Goal: Task Accomplishment & Management: Use online tool/utility

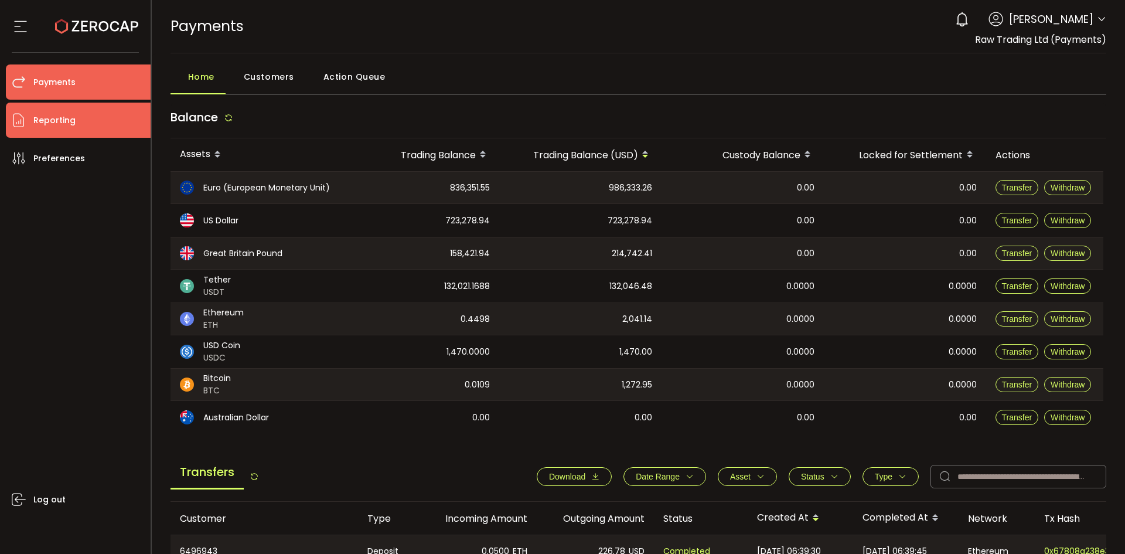
click at [102, 124] on li "Reporting" at bounding box center [78, 120] width 145 height 35
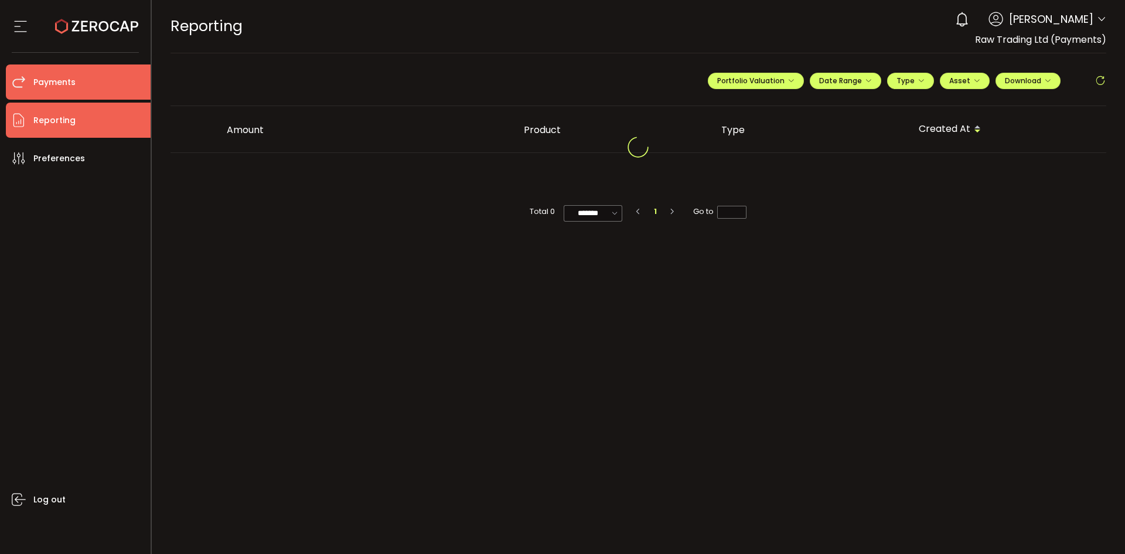
click at [63, 76] on span "Payments" at bounding box center [54, 82] width 42 height 17
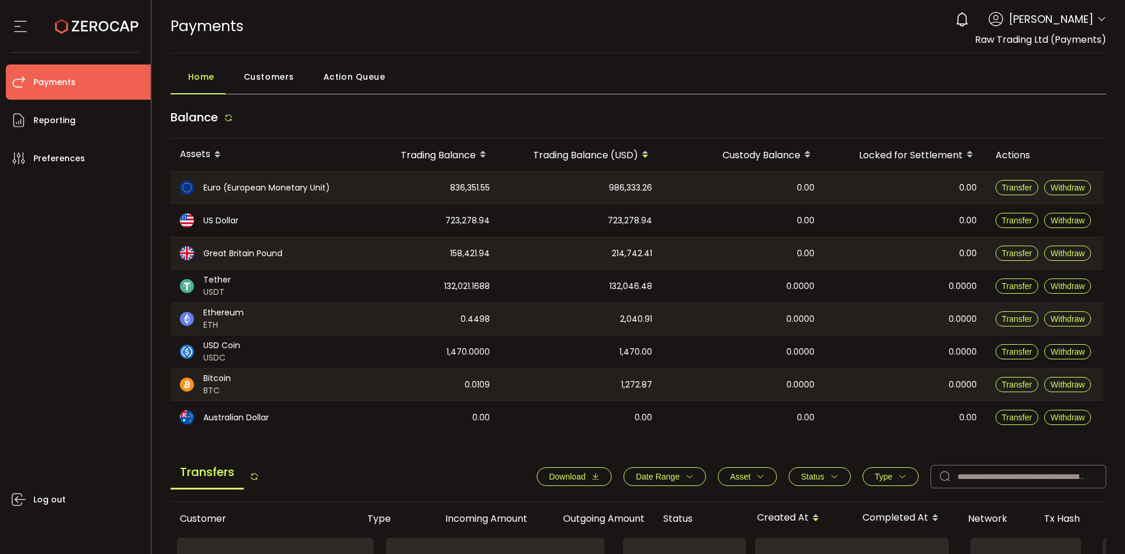
scroll to position [289, 0]
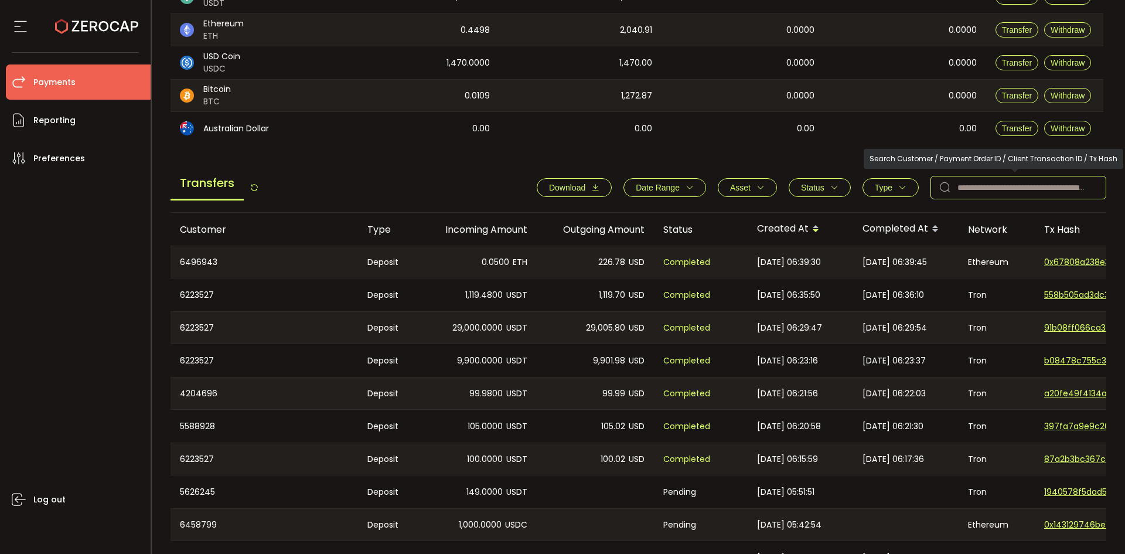
click at [1008, 186] on input "text" at bounding box center [1018, 187] width 176 height 23
click at [998, 189] on input "text" at bounding box center [1018, 187] width 176 height 23
paste input "*******"
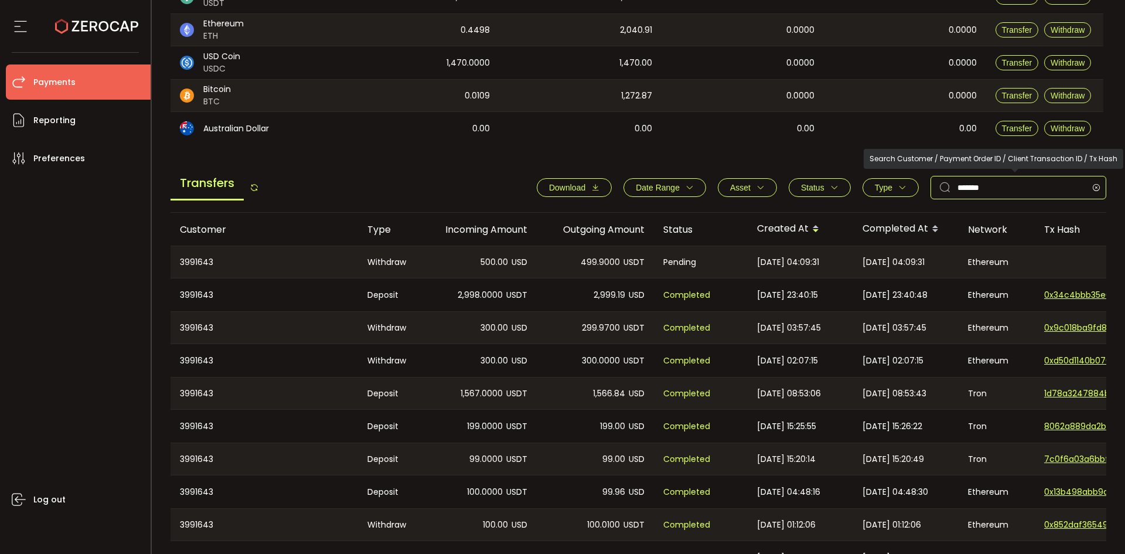
drag, startPoint x: 871, startPoint y: 188, endPoint x: 671, endPoint y: 207, distance: 200.6
click at [668, 208] on div "Transfers Download Date Range - Asset BTC ETH EUR GBP USD USDC USDT Clear Apply…" at bounding box center [638, 190] width 936 height 45
paste input "*"
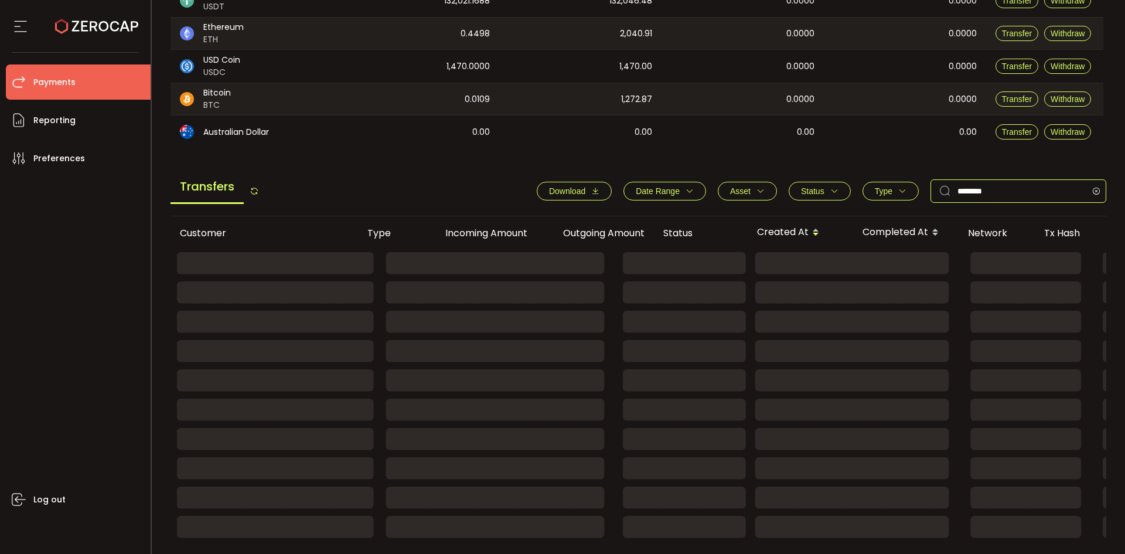
scroll to position [160, 0]
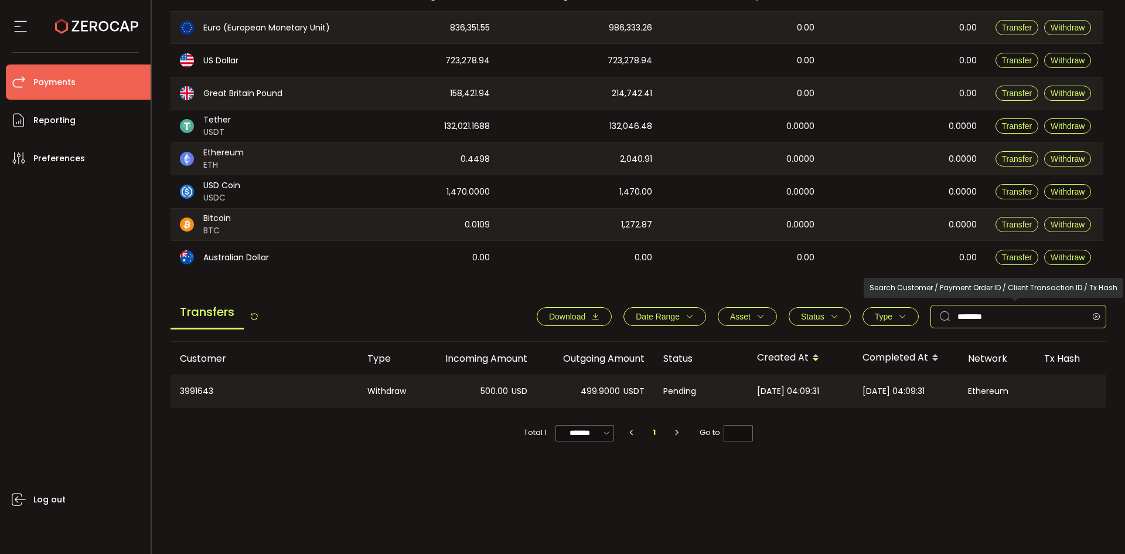
drag, startPoint x: 994, startPoint y: 323, endPoint x: 875, endPoint y: 309, distance: 119.8
click at [875, 309] on div "Download Date Range - Asset BTC ETH EUR GBP USD USDC USDT Clear Apply Status Ap…" at bounding box center [815, 316] width 581 height 23
paste input "text"
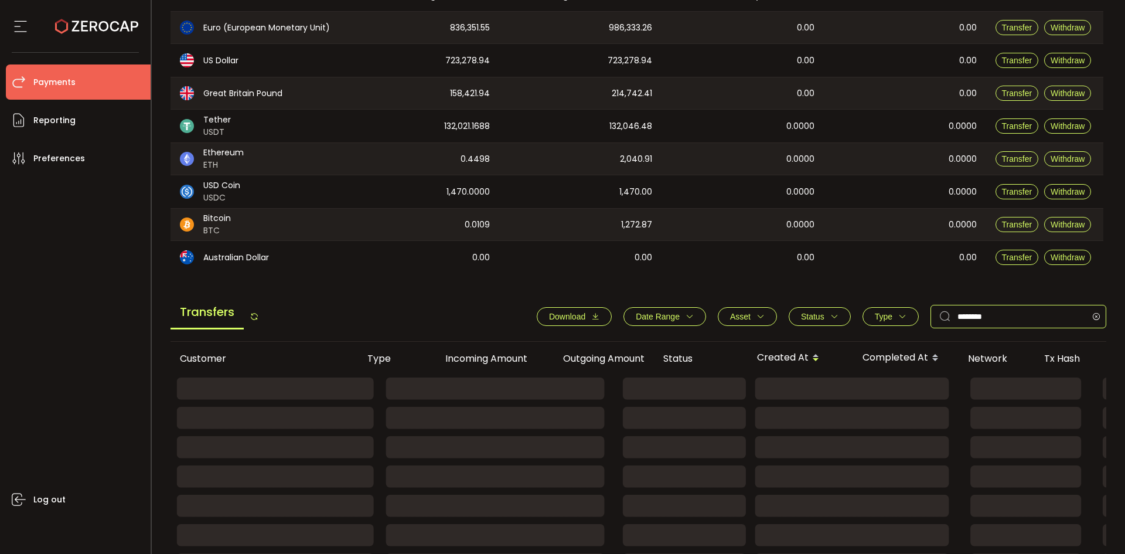
scroll to position [289, 0]
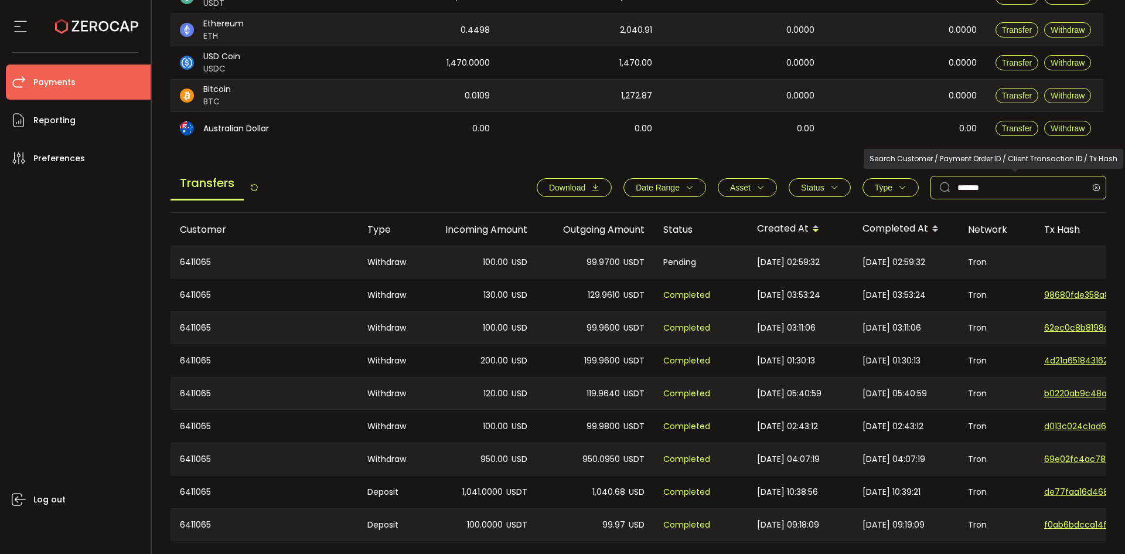
drag, startPoint x: 780, startPoint y: 187, endPoint x: 703, endPoint y: 169, distance: 79.4
click at [723, 178] on div "Download Date Range - Asset BTC ETH EUR GBP USD USDC USDT Clear Apply Status Ap…" at bounding box center [815, 187] width 581 height 23
paste input "*"
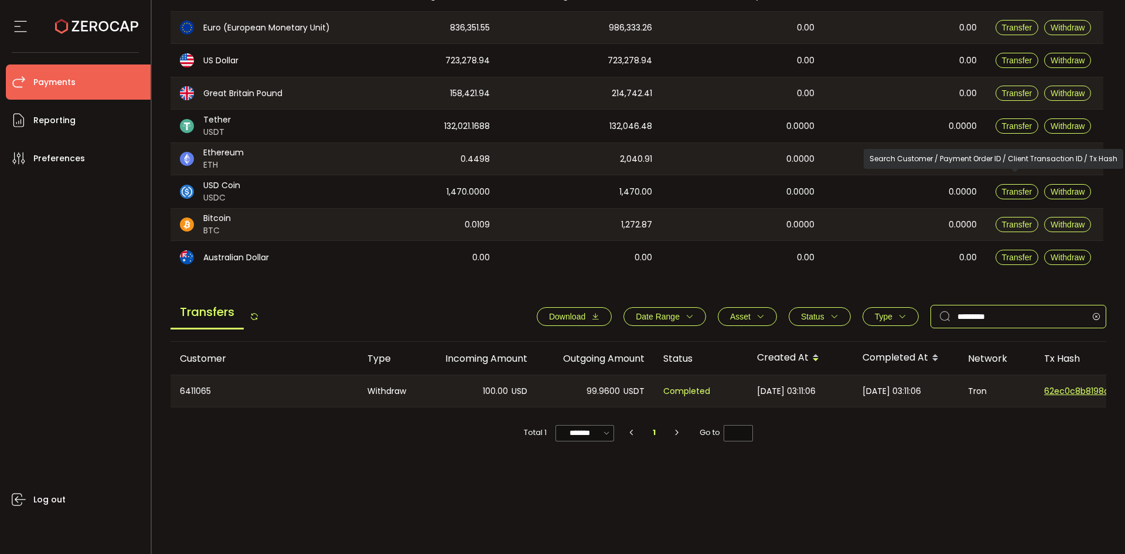
scroll to position [160, 0]
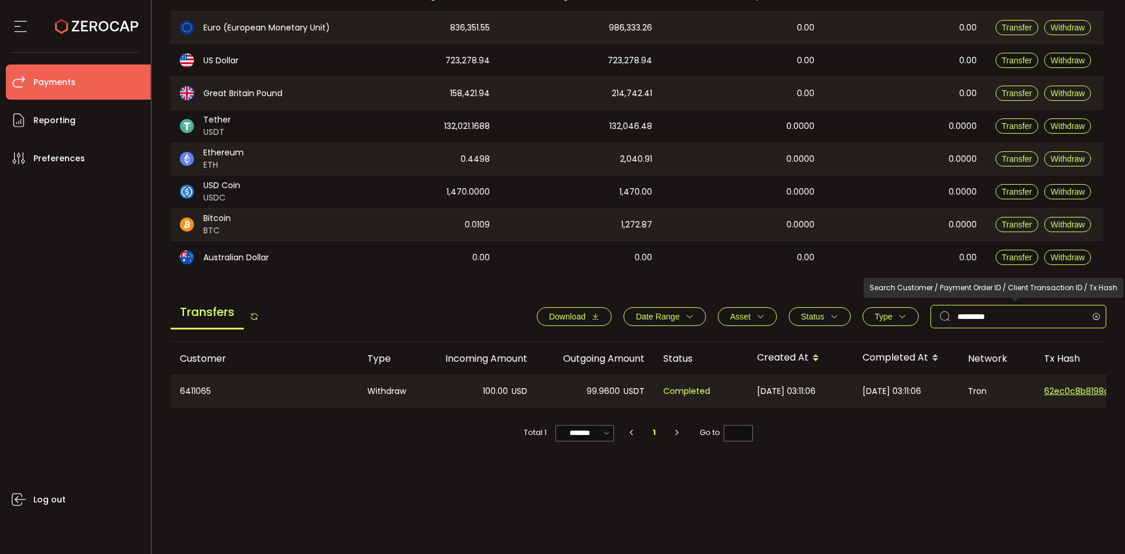
click at [981, 315] on input "********" at bounding box center [1018, 316] width 176 height 23
paste input "text"
type input "********"
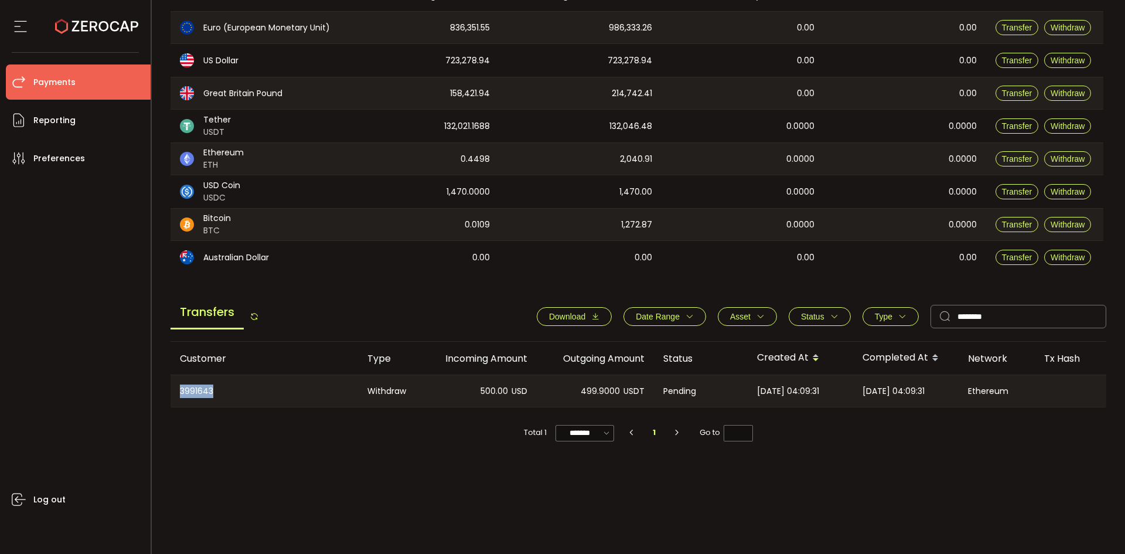
copy div "3991643"
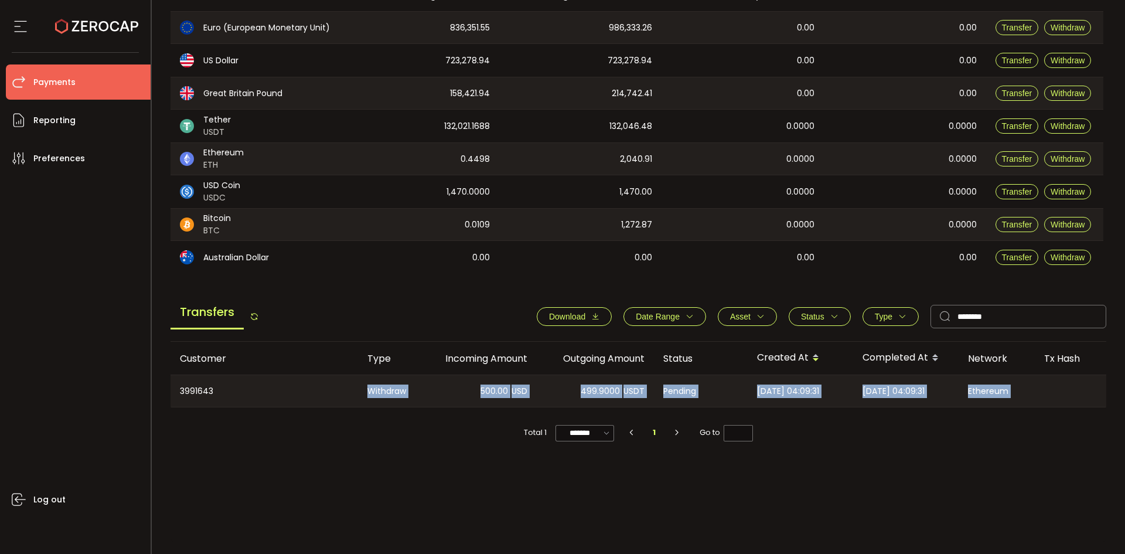
drag, startPoint x: 223, startPoint y: 391, endPoint x: 256, endPoint y: 475, distance: 89.6
click at [256, 475] on div "Customer Type Incoming Amount Outgoing Amount Status Created At Completed At Ne…" at bounding box center [638, 442] width 936 height 200
click at [258, 475] on div "Customer Type Incoming Amount Outgoing Amount Status Created At Completed At Ne…" at bounding box center [638, 442] width 936 height 200
